Goal: Information Seeking & Learning: Learn about a topic

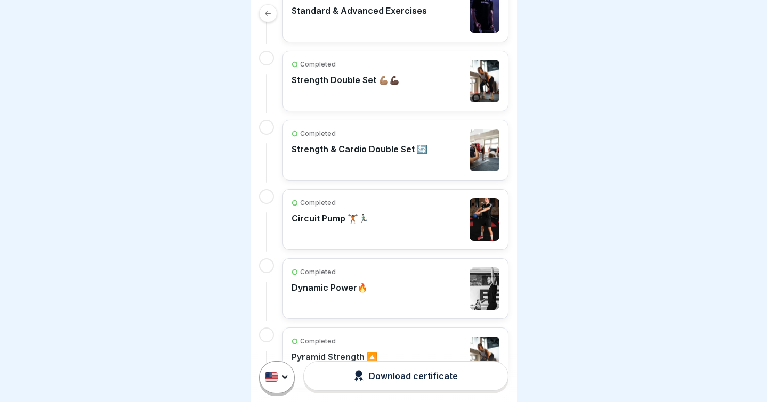
scroll to position [197, 0]
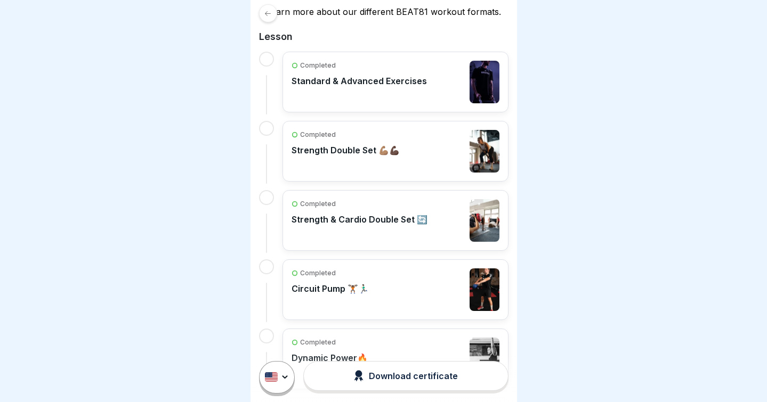
click at [387, 215] on p "Strength & Cardio Double Set 🔄" at bounding box center [359, 219] width 136 height 11
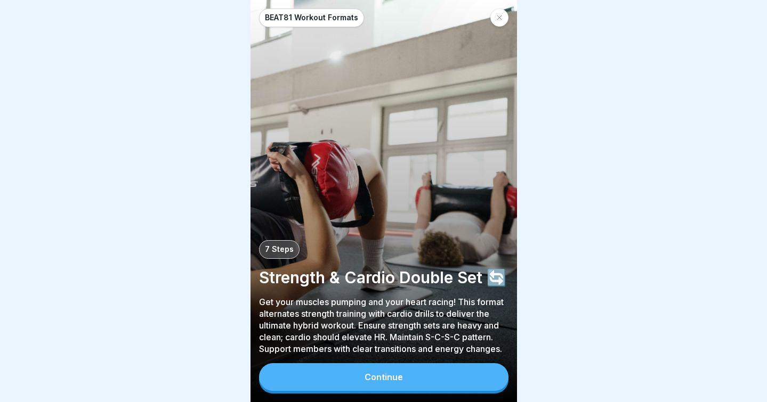
click at [364, 383] on button "Continue" at bounding box center [383, 377] width 249 height 28
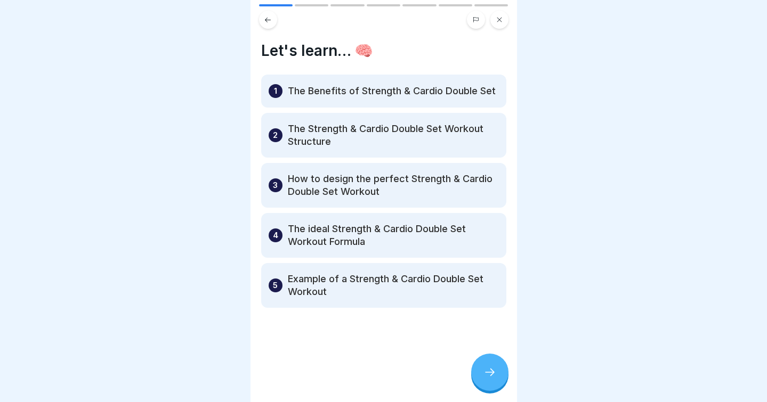
click at [485, 371] on icon at bounding box center [489, 372] width 13 height 13
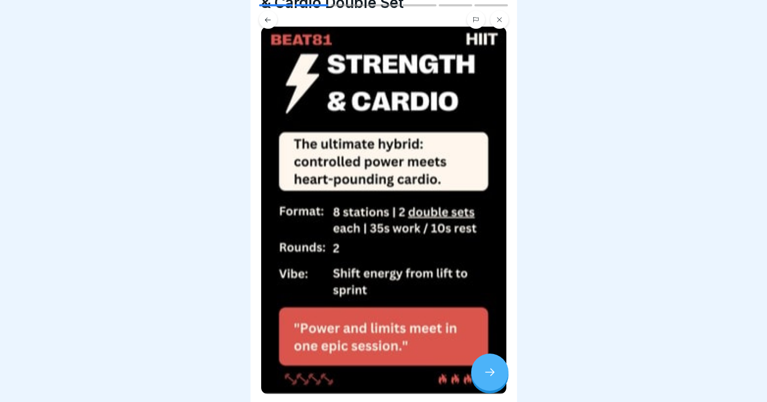
scroll to position [67, 0]
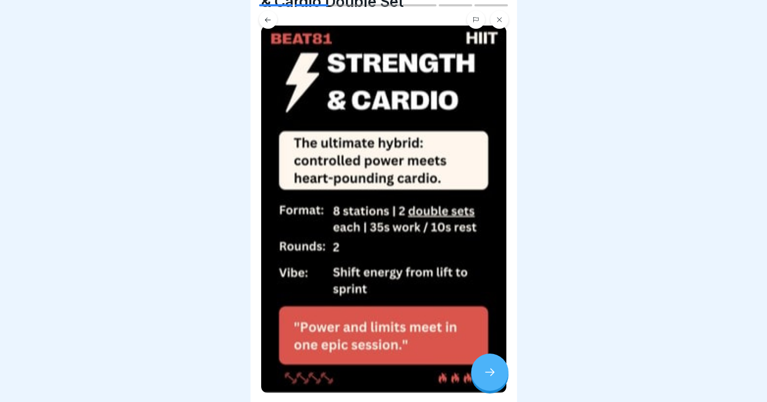
click at [484, 367] on icon at bounding box center [489, 372] width 13 height 13
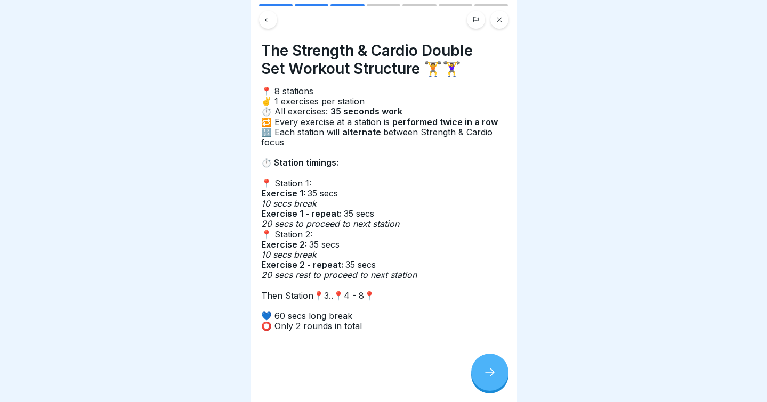
click at [271, 26] on button at bounding box center [268, 20] width 18 height 18
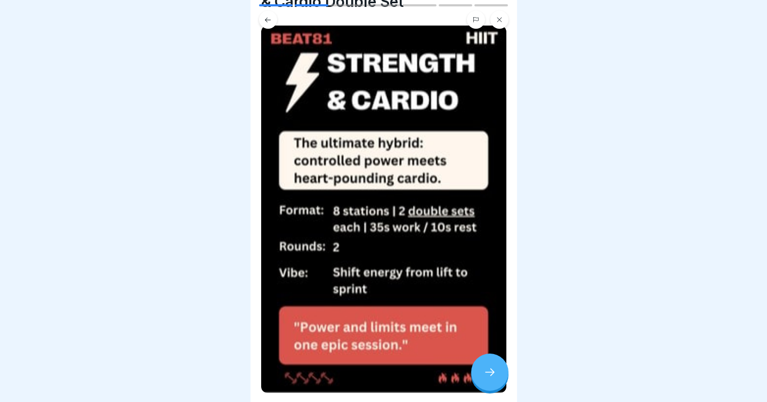
click at [484, 371] on icon at bounding box center [489, 372] width 13 height 13
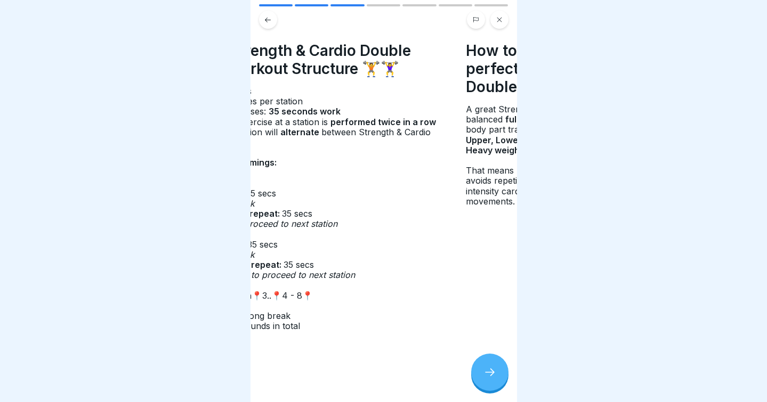
click at [367, 159] on div "📍 8 stations ✌️ 1 exercises per station ⏱️ All exercises: 35 seconds work 🔁 Eve…" at bounding box center [321, 209] width 245 height 246
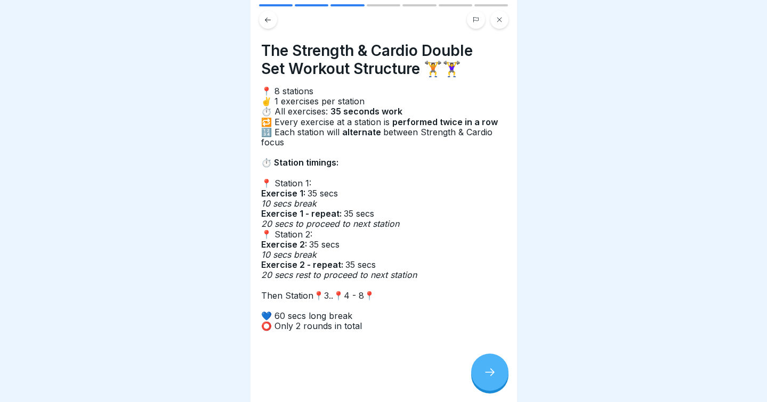
click at [492, 382] on div at bounding box center [489, 372] width 37 height 37
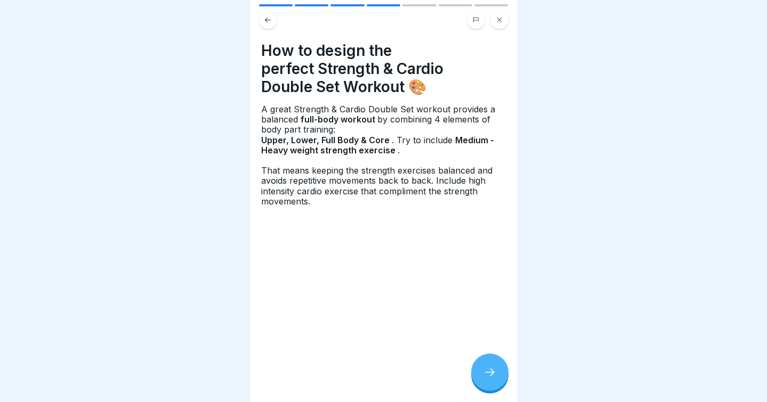
click at [492, 382] on div at bounding box center [489, 372] width 37 height 37
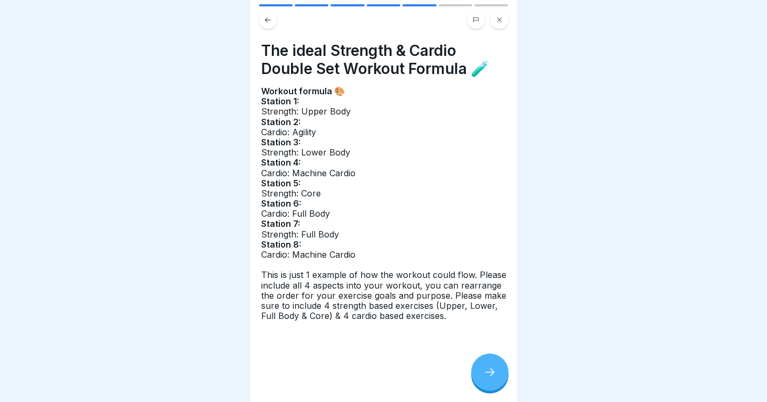
click at [495, 372] on icon at bounding box center [489, 372] width 13 height 13
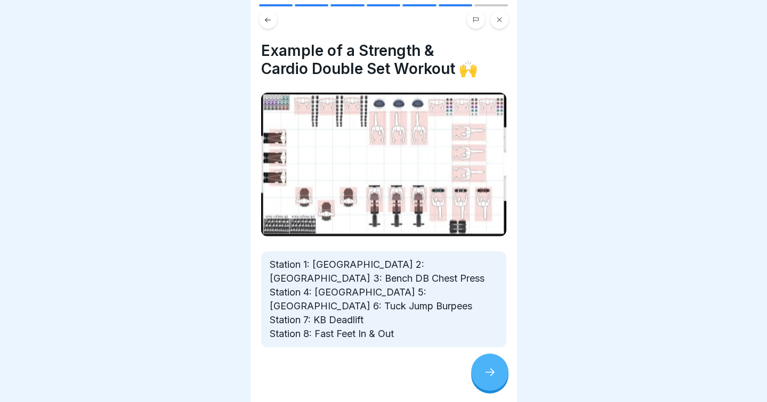
click at [495, 372] on icon at bounding box center [489, 372] width 13 height 13
